Goal: Register for event/course

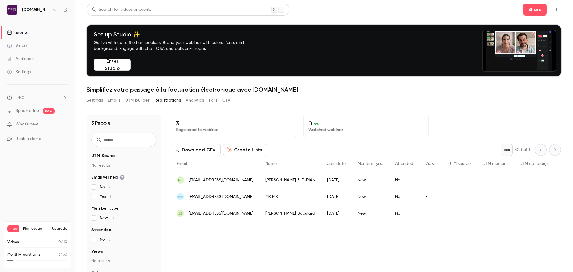
click at [32, 32] on link "Events 1" at bounding box center [37, 32] width 75 height 13
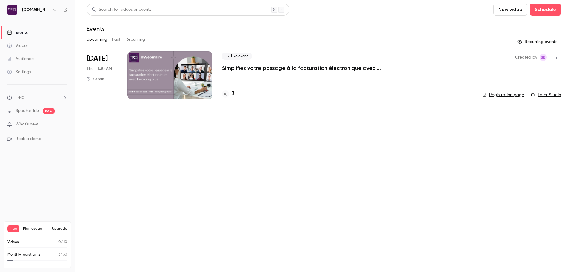
click at [483, 54] on li "Oct 16 Thu, 11:30 AM 30 min Live event Simplifiez votre passage à la facturatio…" at bounding box center [324, 78] width 475 height 55
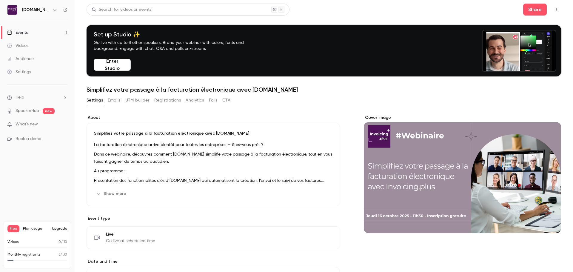
click at [36, 33] on link "Events 1" at bounding box center [37, 32] width 75 height 13
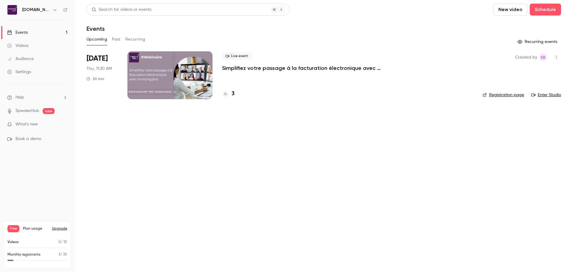
click at [234, 95] on h4 "3" at bounding box center [233, 94] width 3 height 8
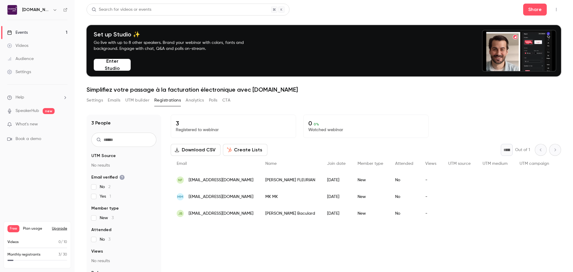
scroll to position [12, 0]
